Goal: Check status: Check status

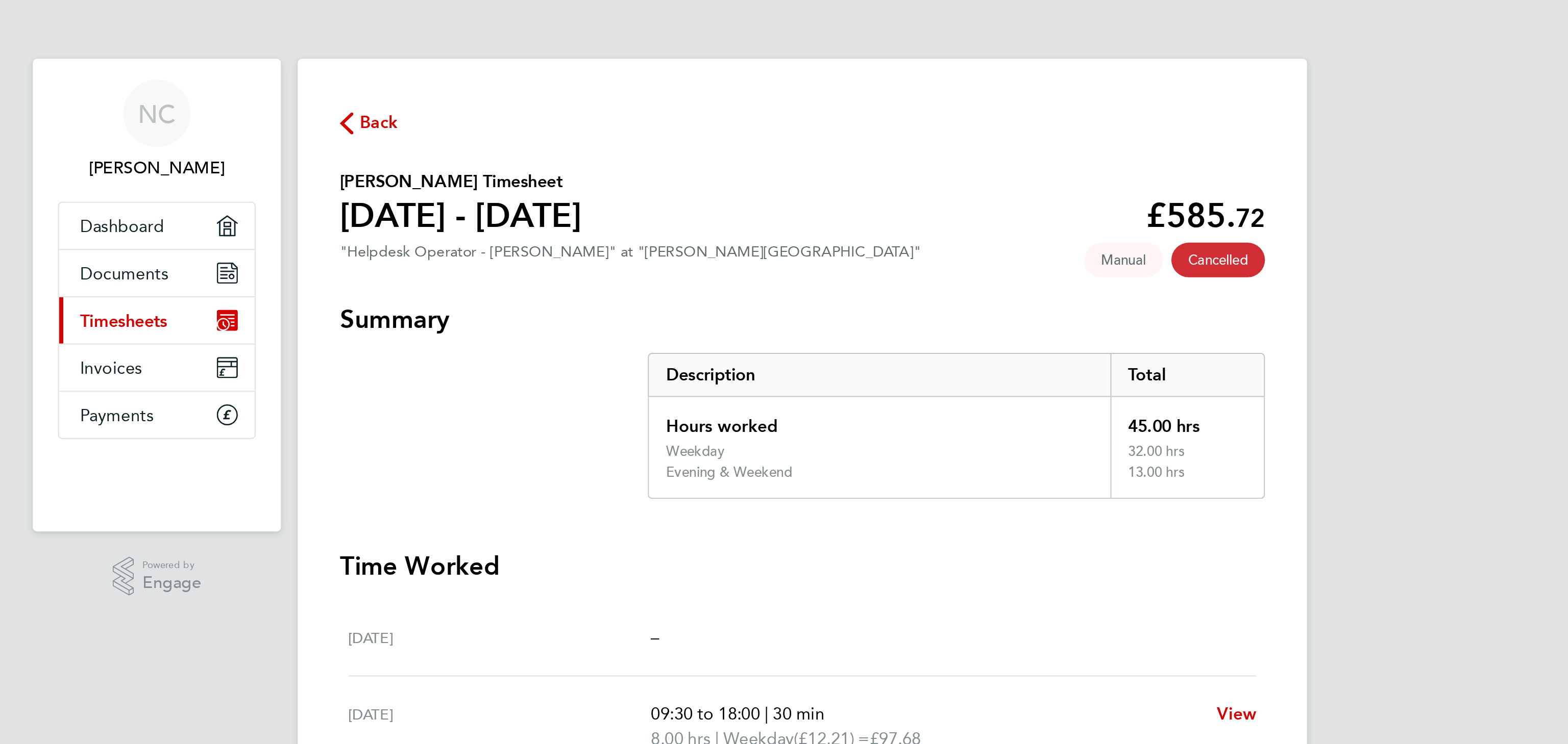
click at [570, 61] on span "Back" at bounding box center [578, 60] width 19 height 12
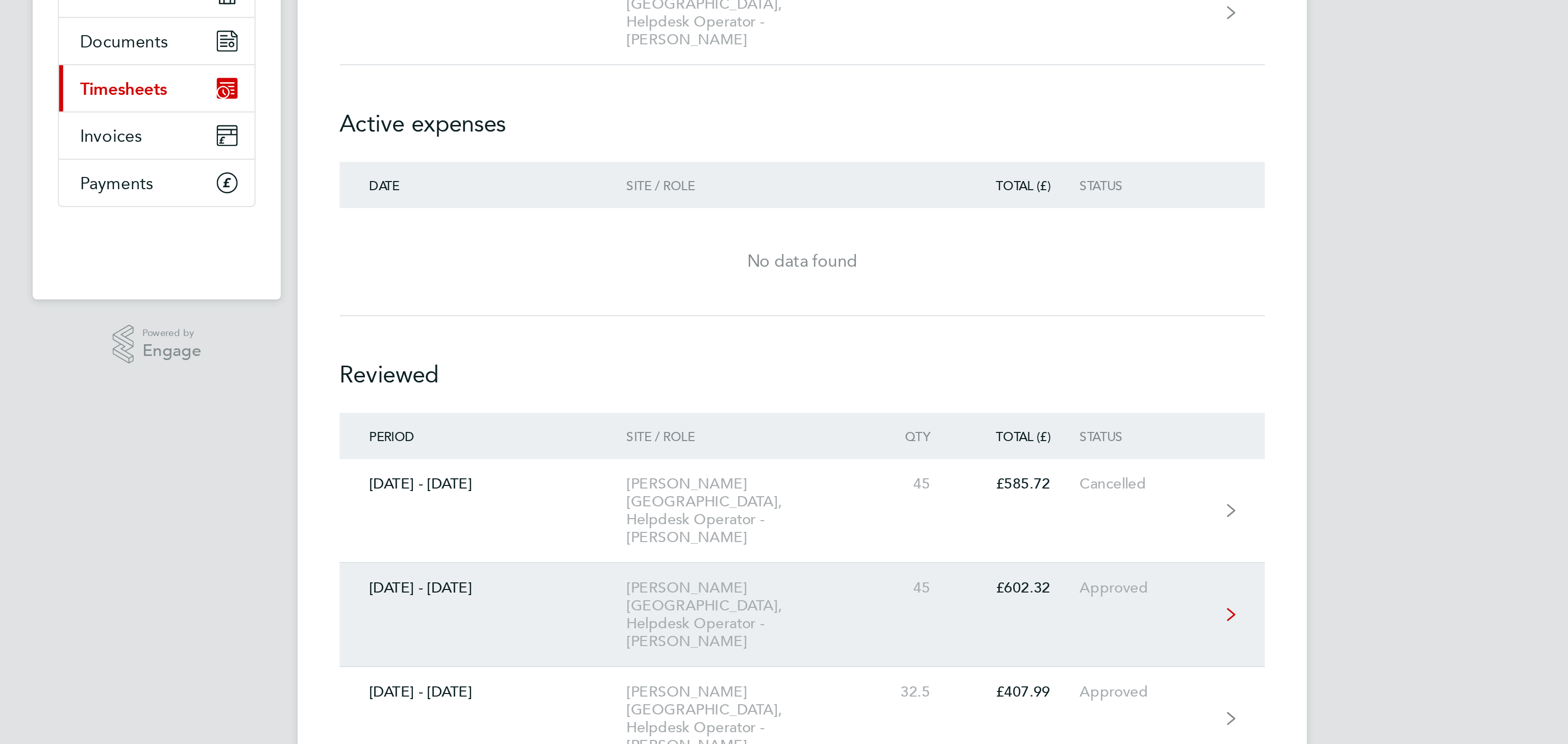
click at [618, 386] on link "[DATE] - [DATE] [PERSON_NAME][GEOGRAPHIC_DATA], Helpdesk Operator - [PERSON_NAM…" at bounding box center [784, 411] width 449 height 50
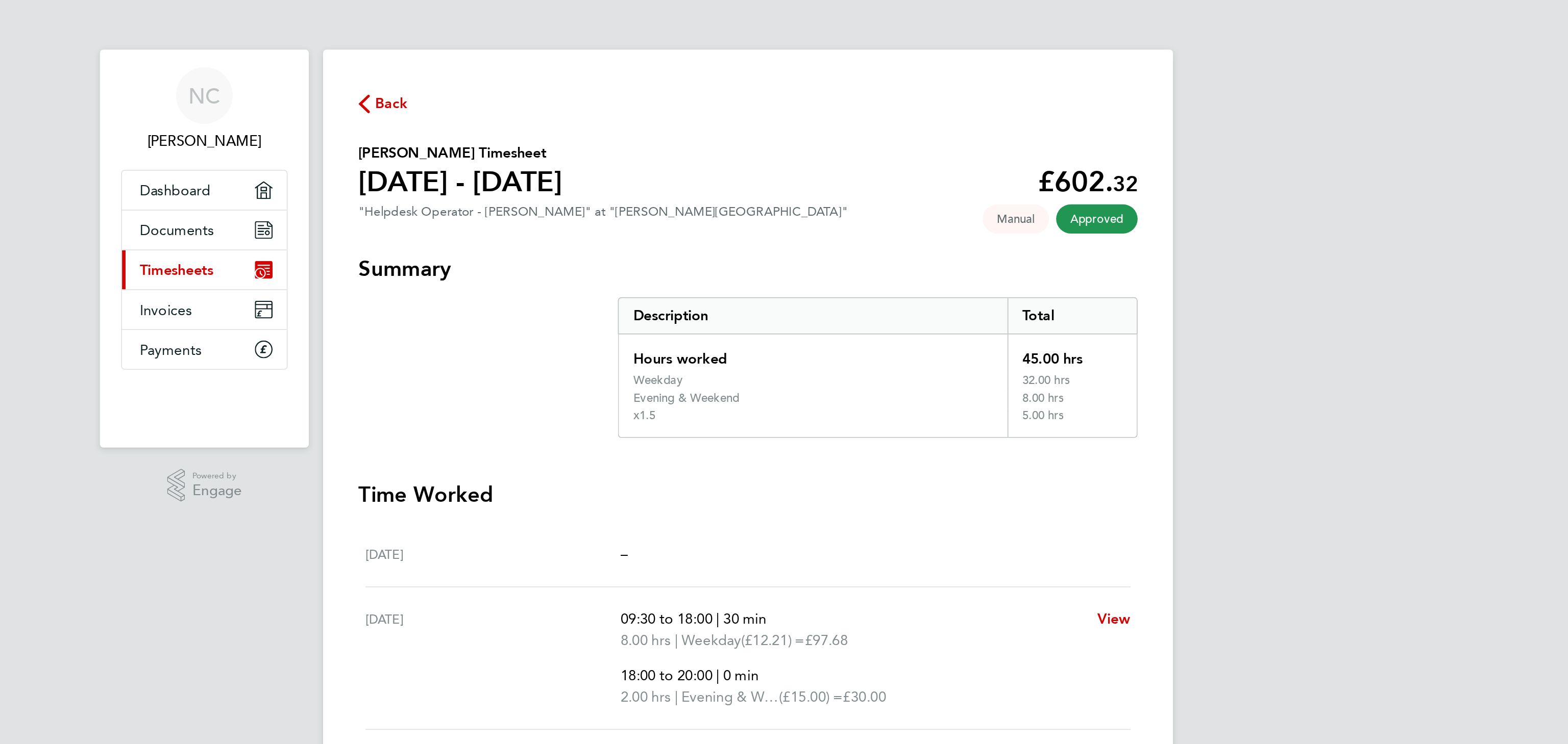
click at [576, 53] on button "Back" at bounding box center [573, 59] width 29 height 13
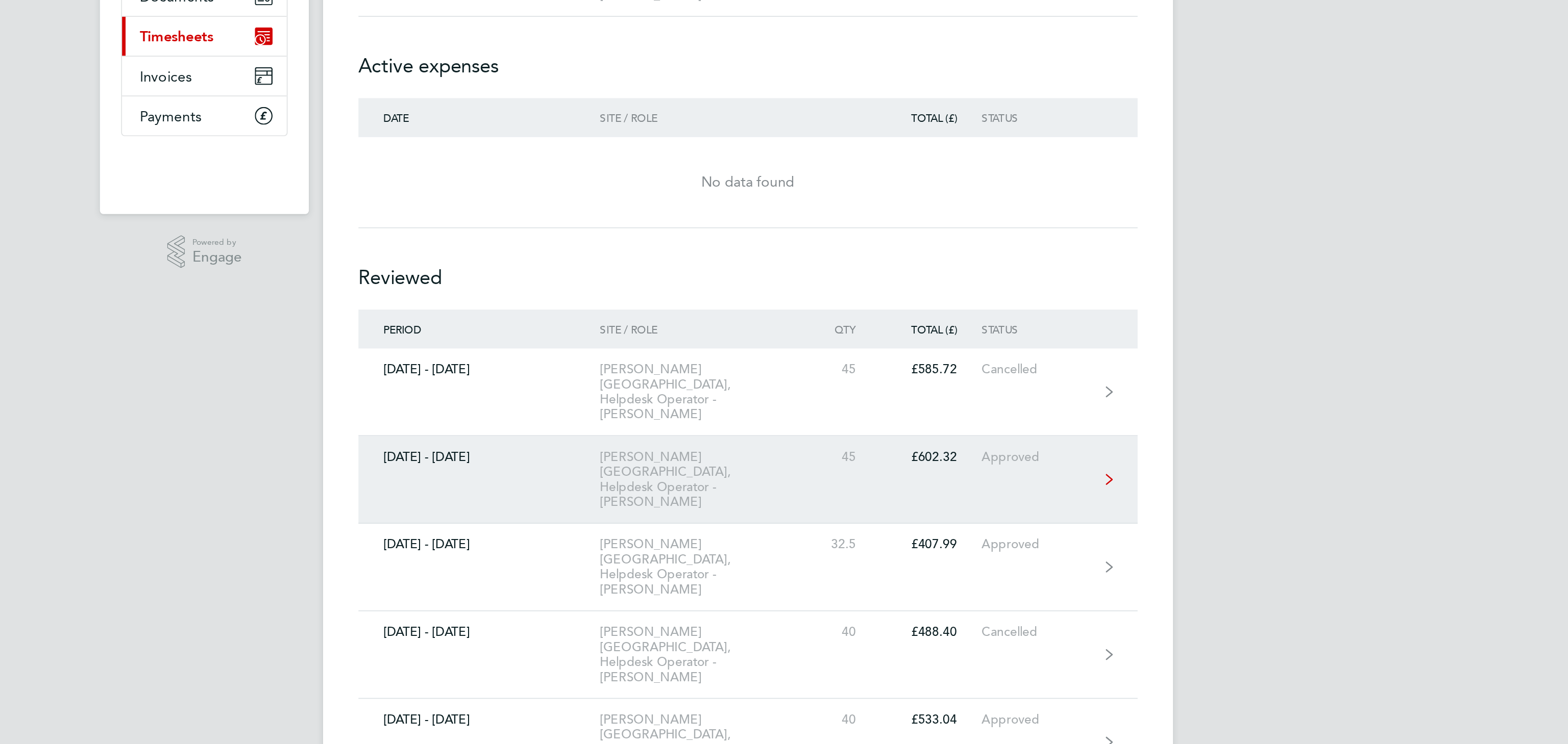
click at [575, 386] on link "[DATE] - [DATE] [PERSON_NAME][GEOGRAPHIC_DATA], Helpdesk Operator - [PERSON_NAM…" at bounding box center [784, 411] width 449 height 50
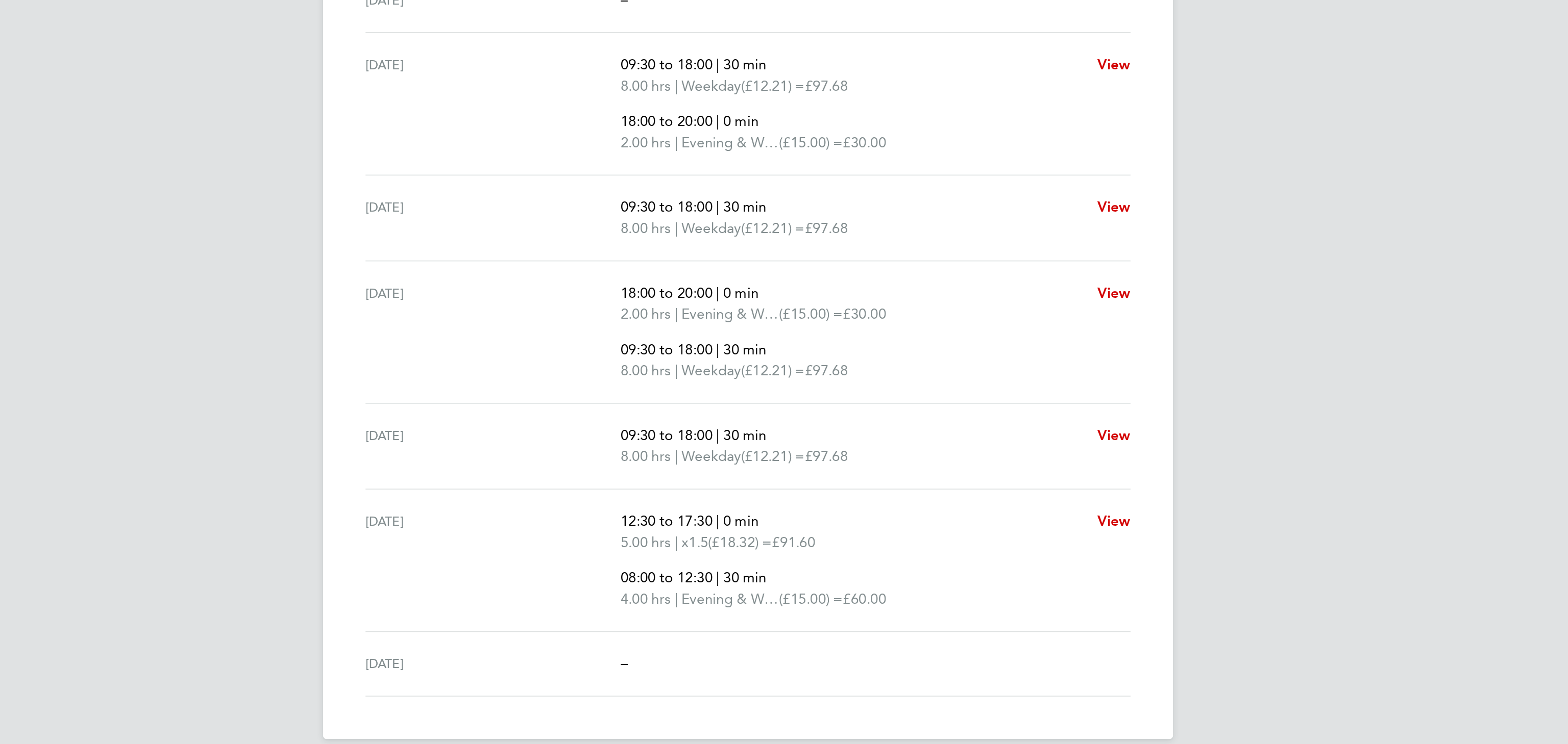
scroll to position [21, 0]
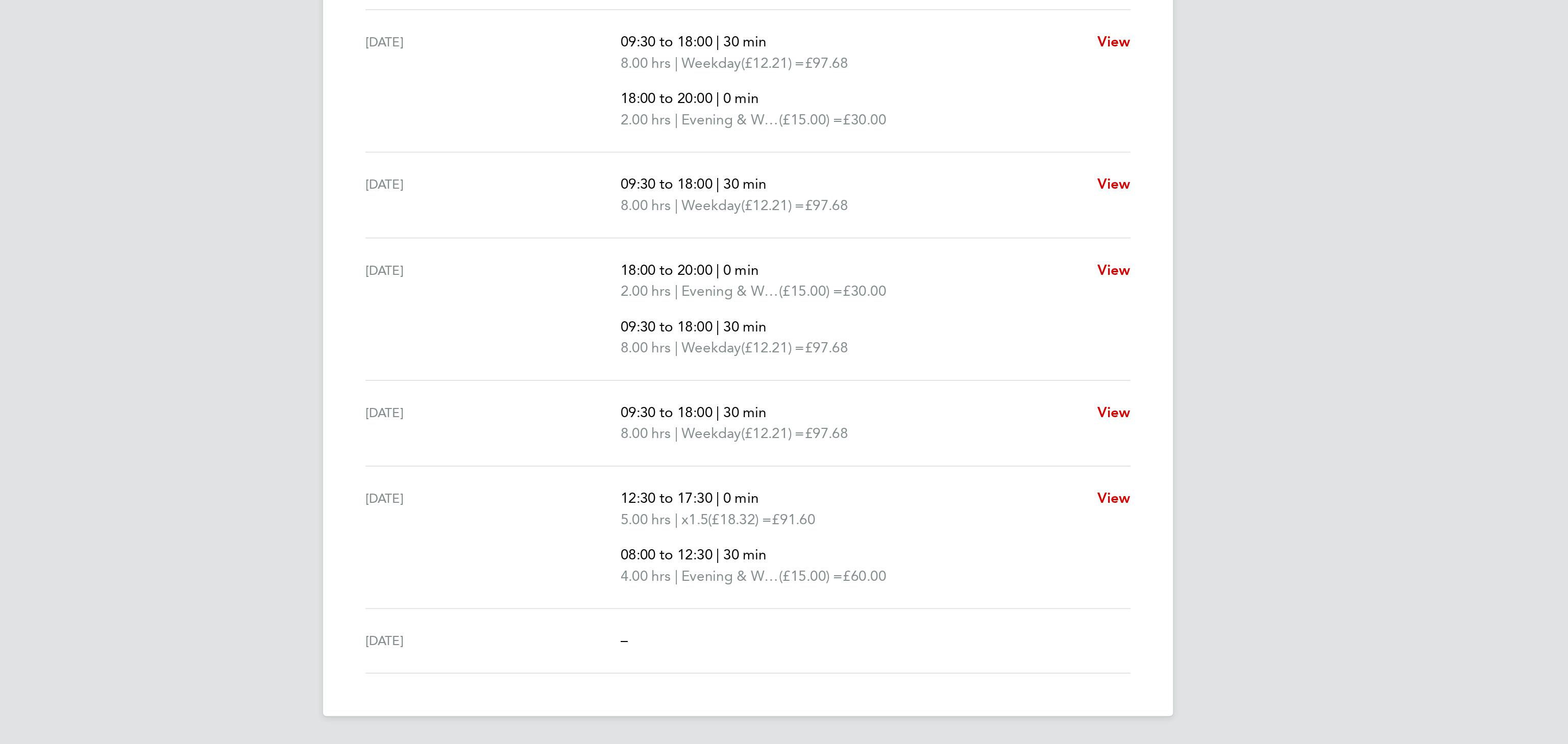
drag, startPoint x: 696, startPoint y: 599, endPoint x: 853, endPoint y: 612, distance: 157.5
click at [853, 612] on div "[DATE] 12:30 to 17:30 | 0 min 5.00 hrs | x1.5 (£18.32) = £91.60 08:00 to 12:30 …" at bounding box center [784, 625] width 441 height 82
click at [853, 612] on p "5.00 hrs | x1.5 (£18.32) = £91.60" at bounding box center [844, 614] width 267 height 12
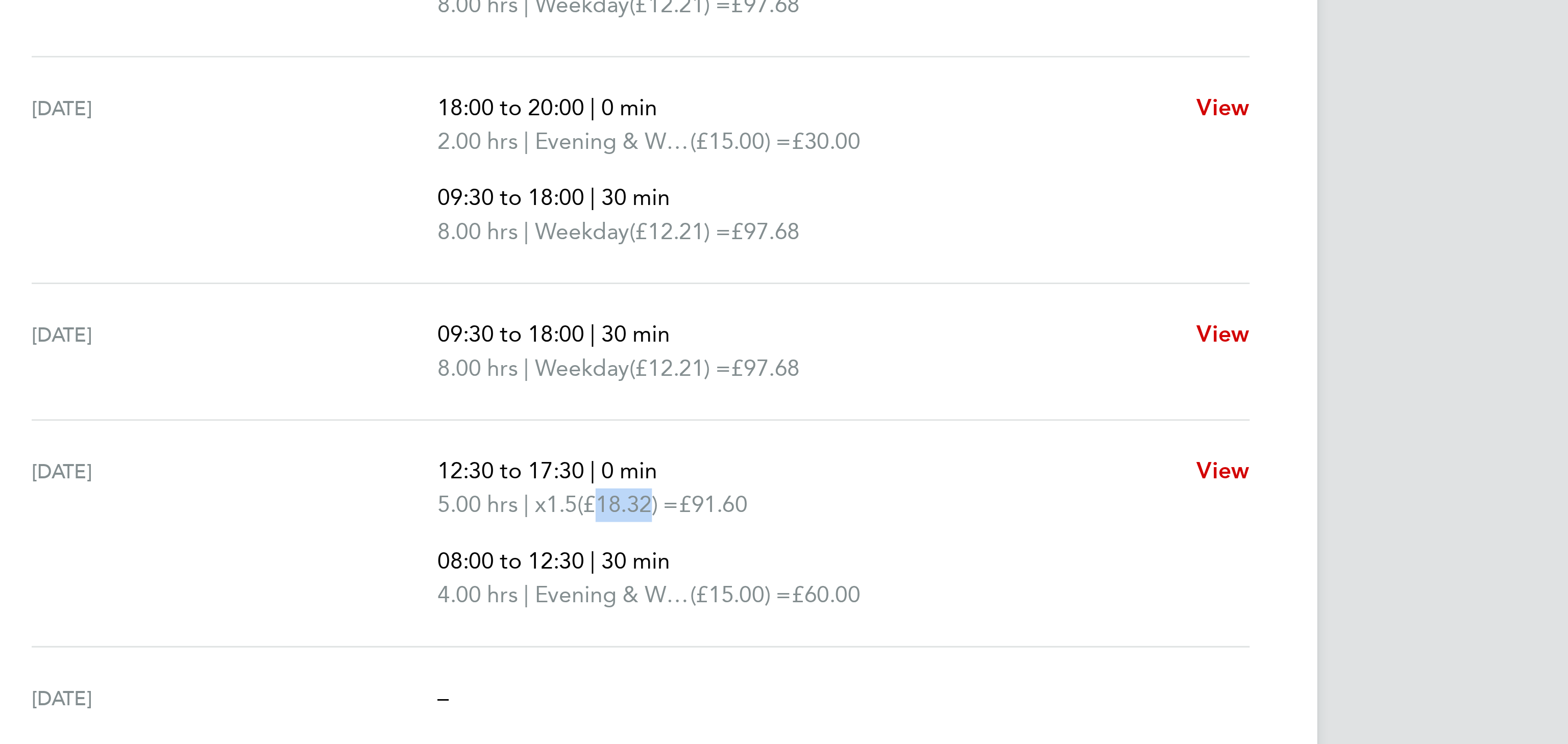
drag, startPoint x: 771, startPoint y: 614, endPoint x: 793, endPoint y: 619, distance: 22.6
click at [793, 619] on span "(£18.32) =" at bounding box center [779, 614] width 37 height 10
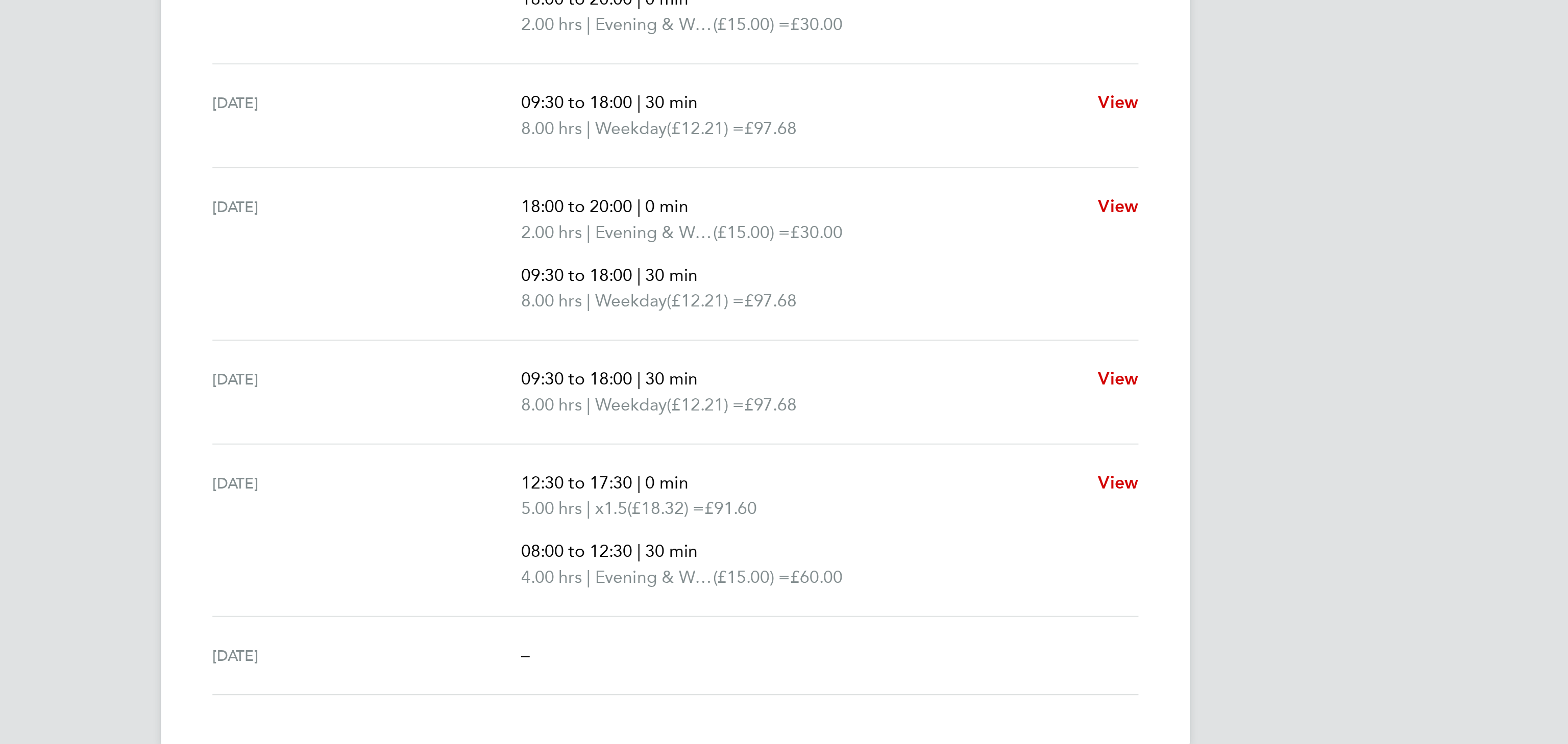
scroll to position [0, 0]
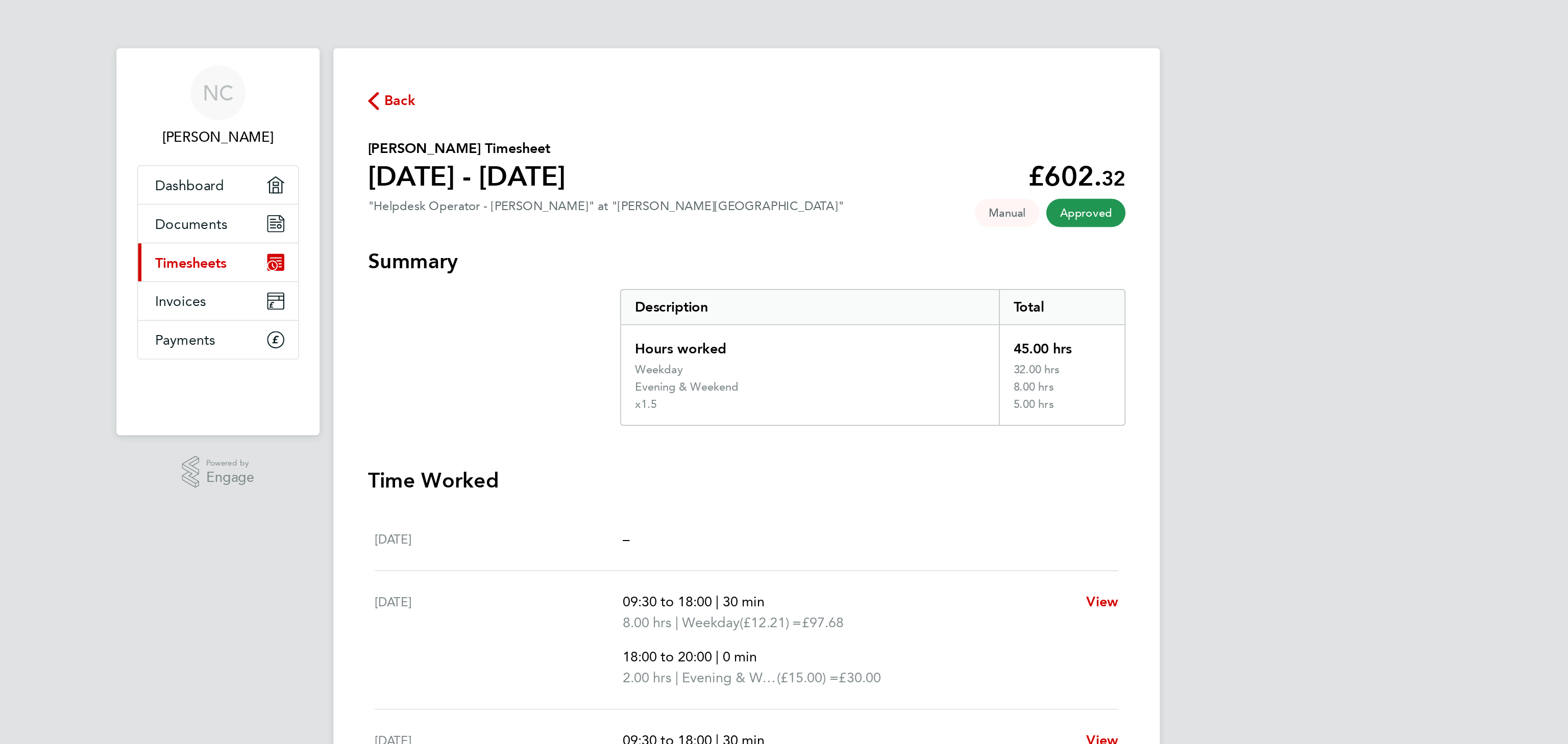
click at [567, 64] on button "Back" at bounding box center [573, 59] width 29 height 13
